Goal: Find specific page/section: Find specific page/section

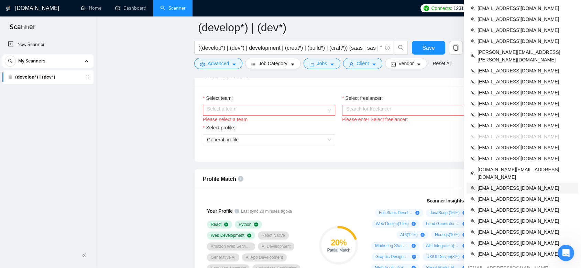
scroll to position [344, 0]
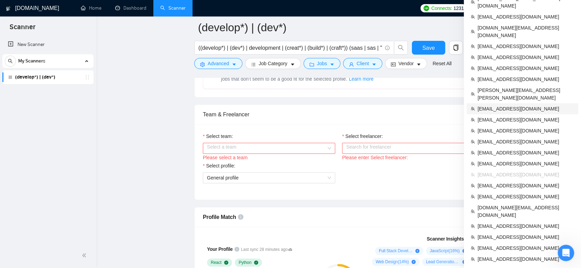
click at [519, 105] on span "[EMAIL_ADDRESS][DOMAIN_NAME]" at bounding box center [525, 109] width 97 height 8
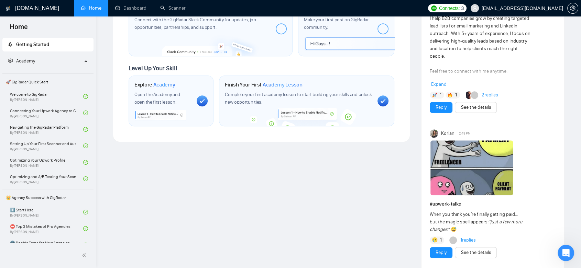
scroll to position [153, 0]
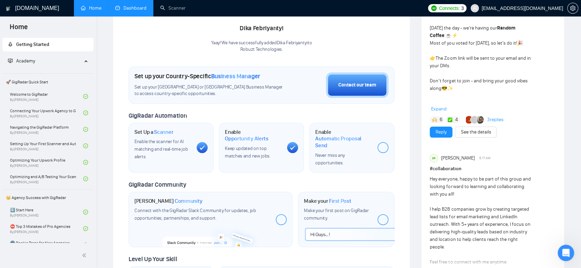
click at [143, 10] on link "Dashboard" at bounding box center [130, 8] width 31 height 6
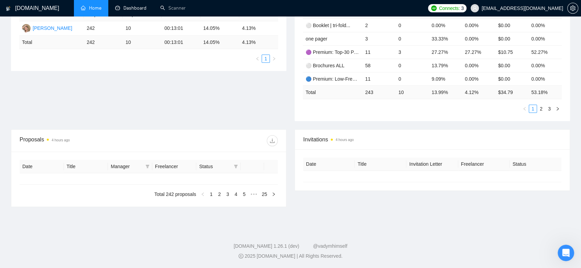
type input "[DATE]"
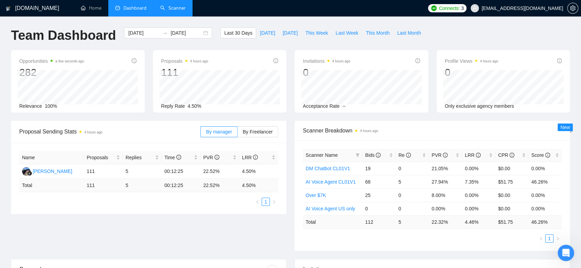
click at [163, 7] on link "Scanner" at bounding box center [172, 8] width 25 height 6
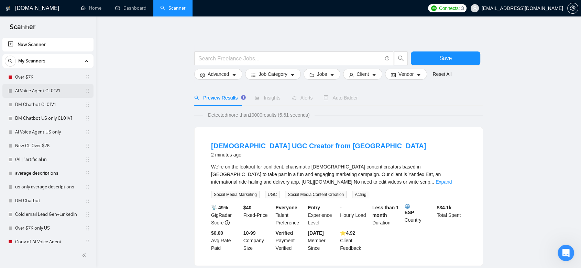
click at [55, 92] on link "AI Voice Agent CL01V1" at bounding box center [47, 91] width 65 height 14
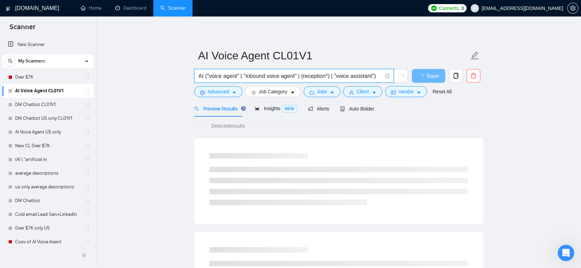
drag, startPoint x: 199, startPoint y: 76, endPoint x: 383, endPoint y: 75, distance: 184.2
click at [383, 75] on span "AI ("voice agent" | "inbound voice agent" | (reception*) | "voice assistant")" at bounding box center [293, 76] width 199 height 14
